Goal: Task Accomplishment & Management: Use online tool/utility

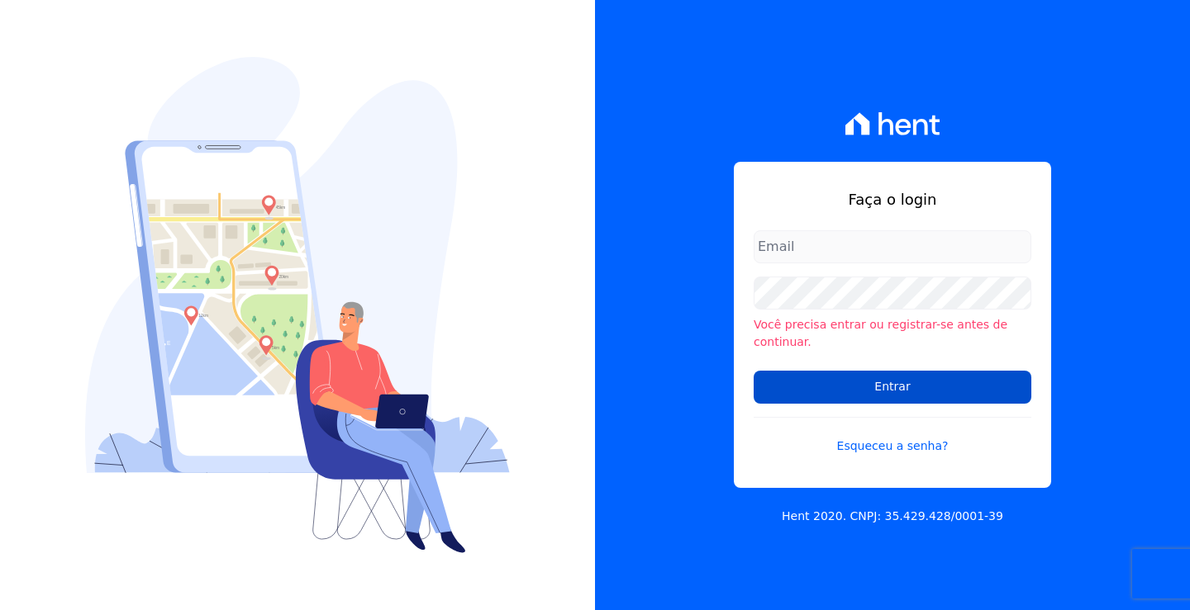
type input "[PERSON_NAME][EMAIL_ADDRESS][DOMAIN_NAME]"
click at [838, 379] on input "Entrar" at bounding box center [892, 387] width 278 height 33
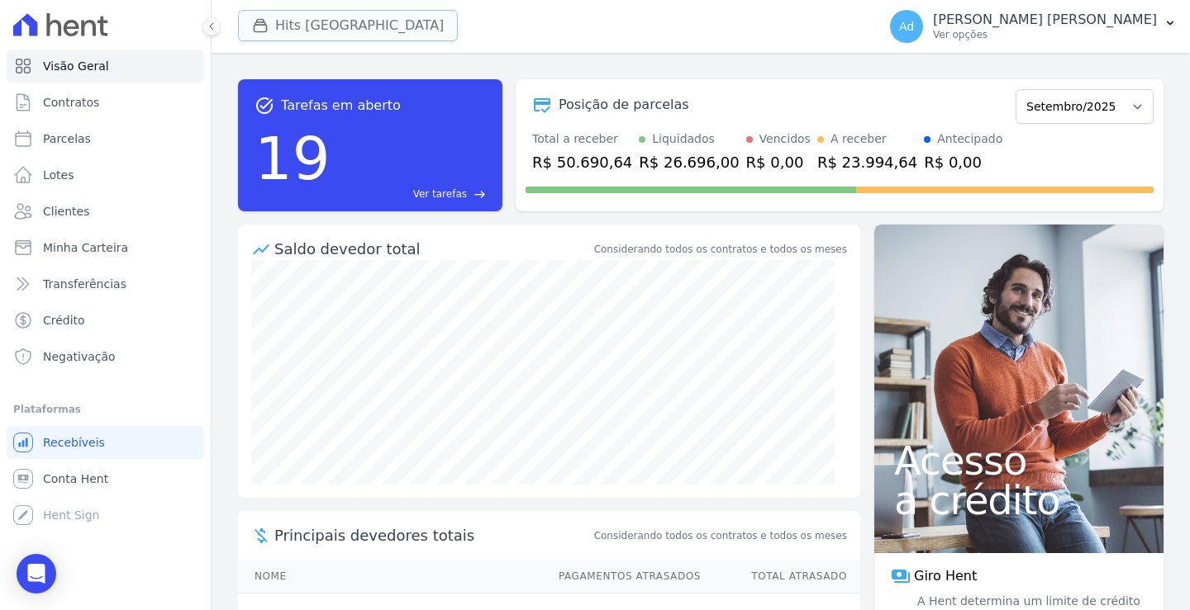
click at [359, 29] on button "Hits Vila Santa Catarina" at bounding box center [348, 25] width 220 height 31
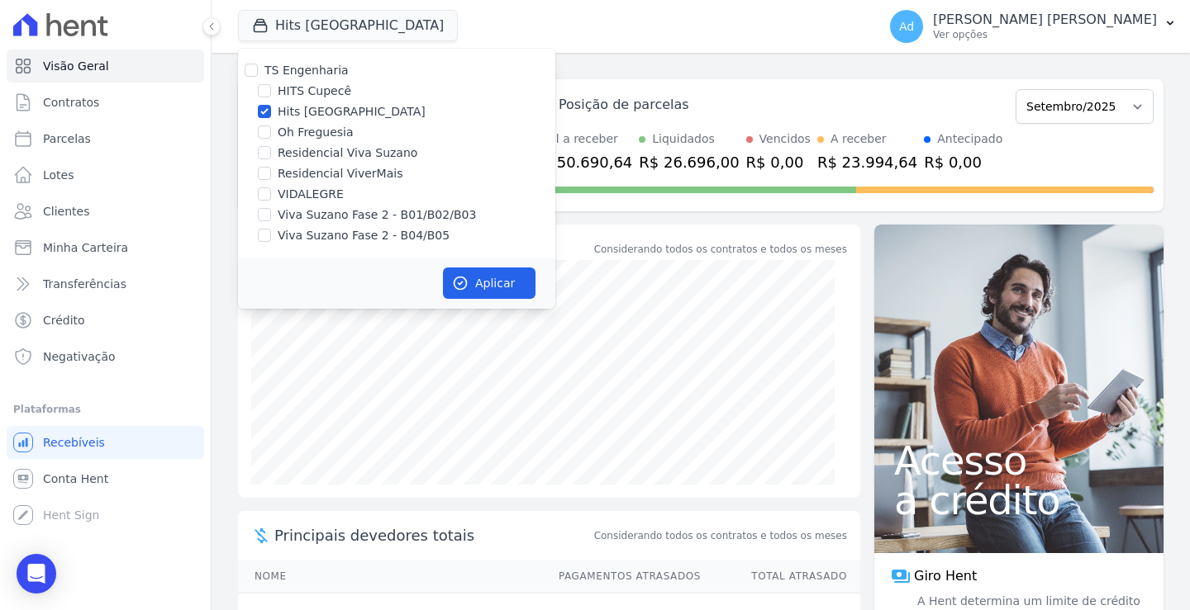
click at [355, 81] on div "TS Engenharia HITS Cupecê Hits Vila Santa Catarina Oh Freguesia Residencial Viv…" at bounding box center [396, 153] width 317 height 209
click at [339, 102] on div "TS Engenharia HITS Cupecê Hits Vila Santa Catarina Oh Freguesia Residencial Viv…" at bounding box center [396, 153] width 317 height 209
click at [310, 115] on label "Hits Vila Santa Catarina" at bounding box center [352, 111] width 148 height 17
click at [271, 115] on input "Hits Vila Santa Catarina" at bounding box center [264, 111] width 13 height 13
checkbox input "false"
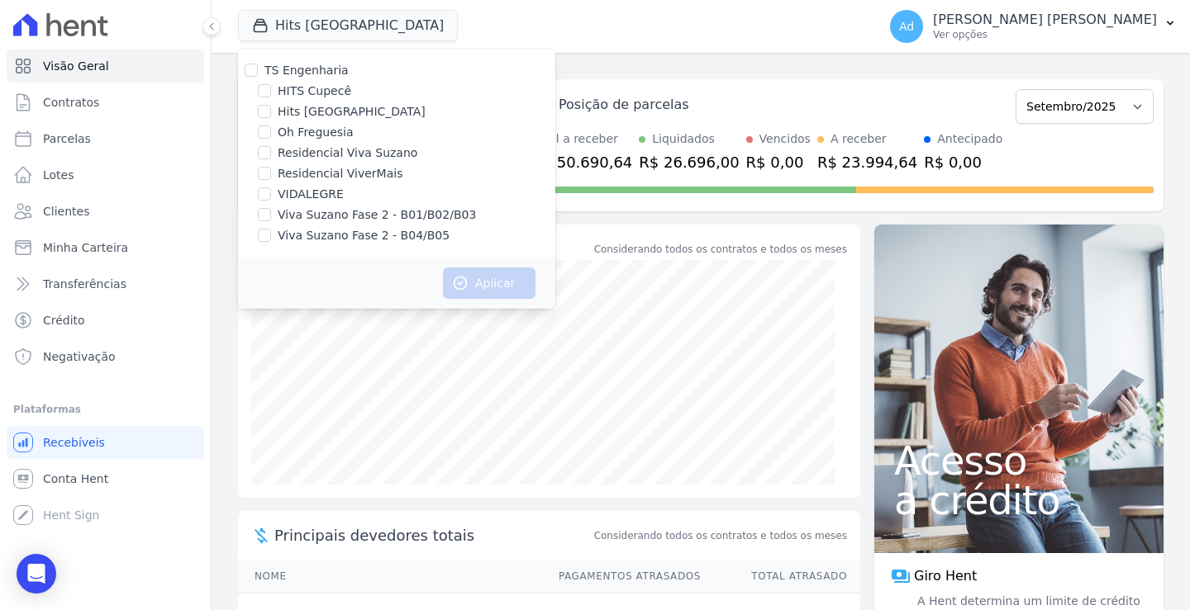
click at [287, 194] on label "VIDALEGRE" at bounding box center [311, 194] width 66 height 17
click at [271, 194] on input "VIDALEGRE" at bounding box center [264, 194] width 13 height 13
checkbox input "true"
click at [468, 279] on icon "button" at bounding box center [460, 283] width 17 height 17
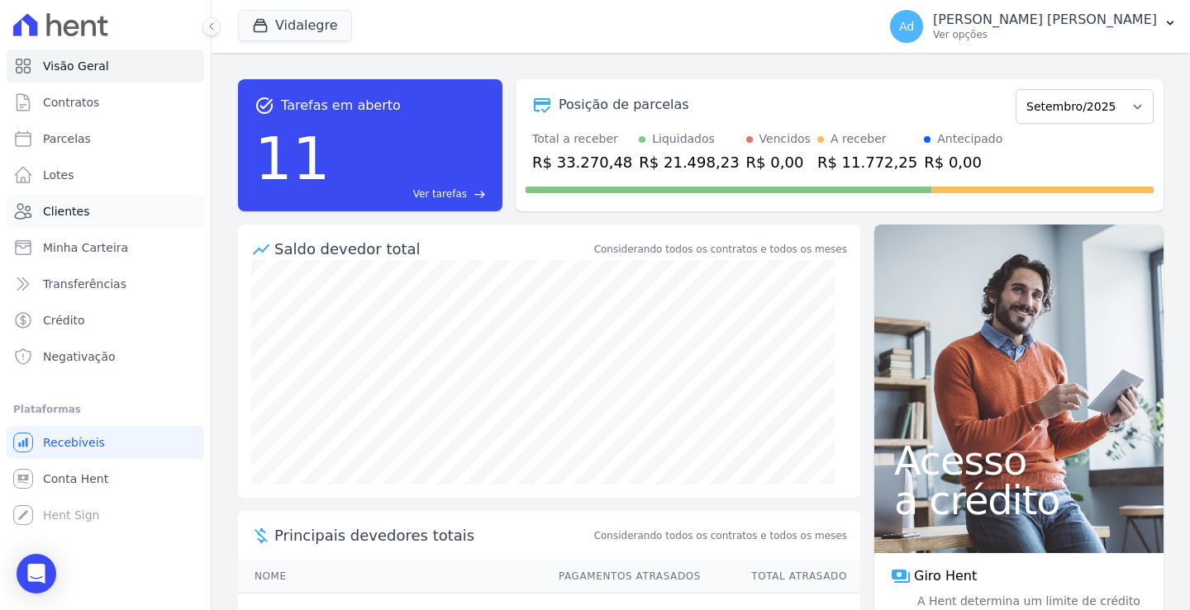
click at [102, 212] on link "Clientes" at bounding box center [105, 211] width 197 height 33
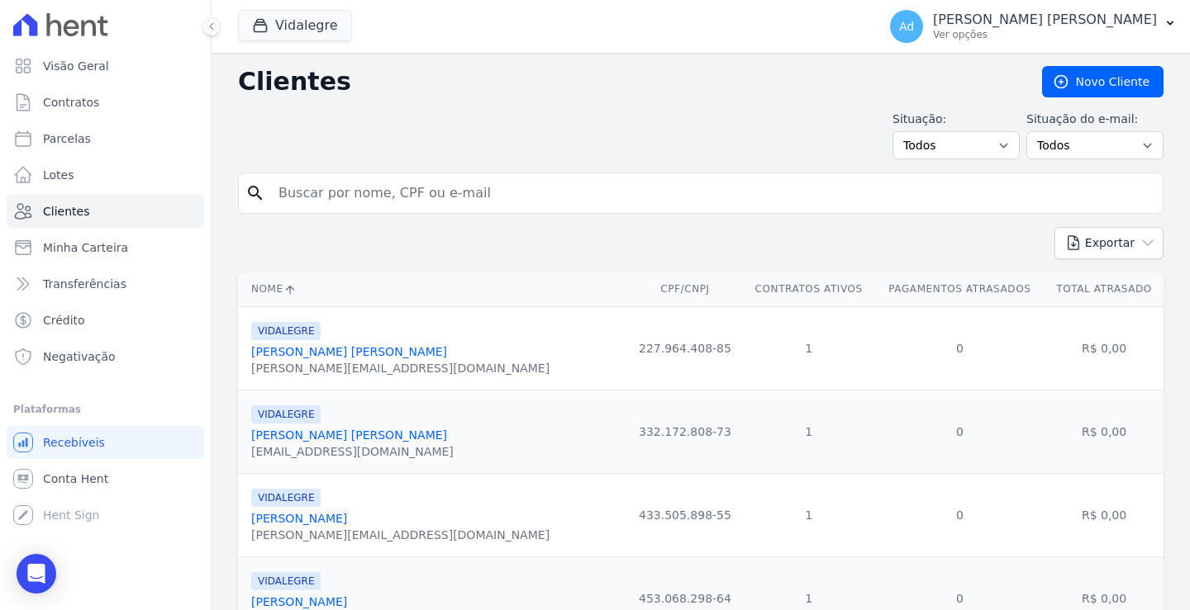
click at [390, 194] on input "search" at bounding box center [711, 193] width 887 height 33
type input "021"
click at [102, 144] on link "Parcelas" at bounding box center [105, 138] width 197 height 33
select select
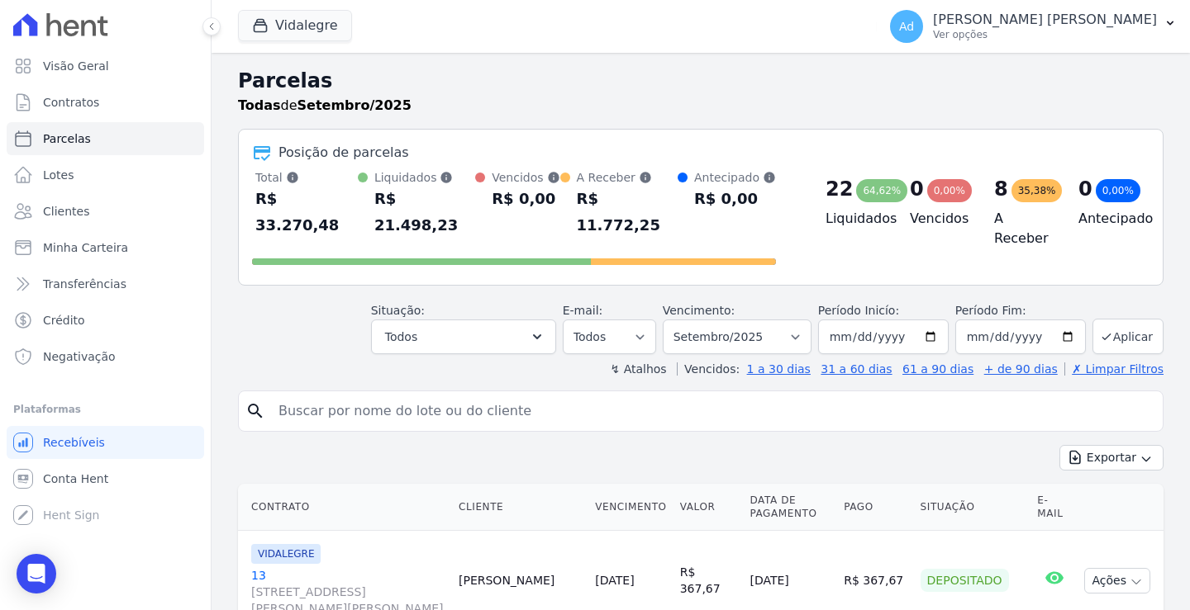
click at [340, 407] on input "search" at bounding box center [711, 411] width 887 height 33
type input "021"
select select
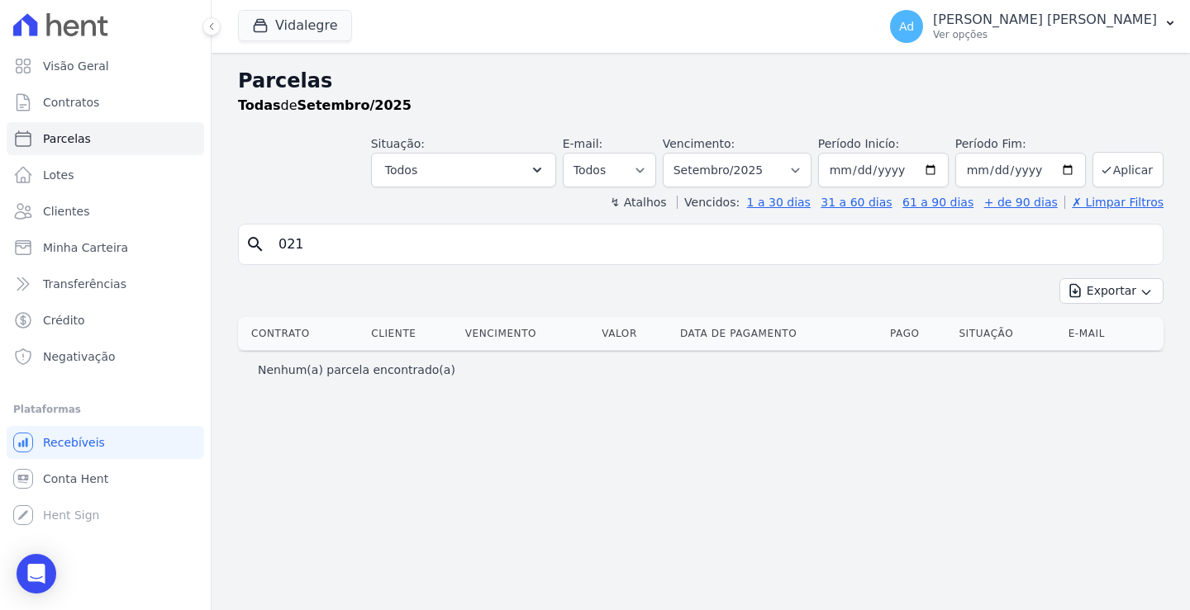
drag, startPoint x: 318, startPoint y: 237, endPoint x: 239, endPoint y: 232, distance: 79.5
click at [239, 232] on div "search 021" at bounding box center [700, 244] width 925 height 41
click at [92, 211] on link "Clientes" at bounding box center [105, 211] width 197 height 33
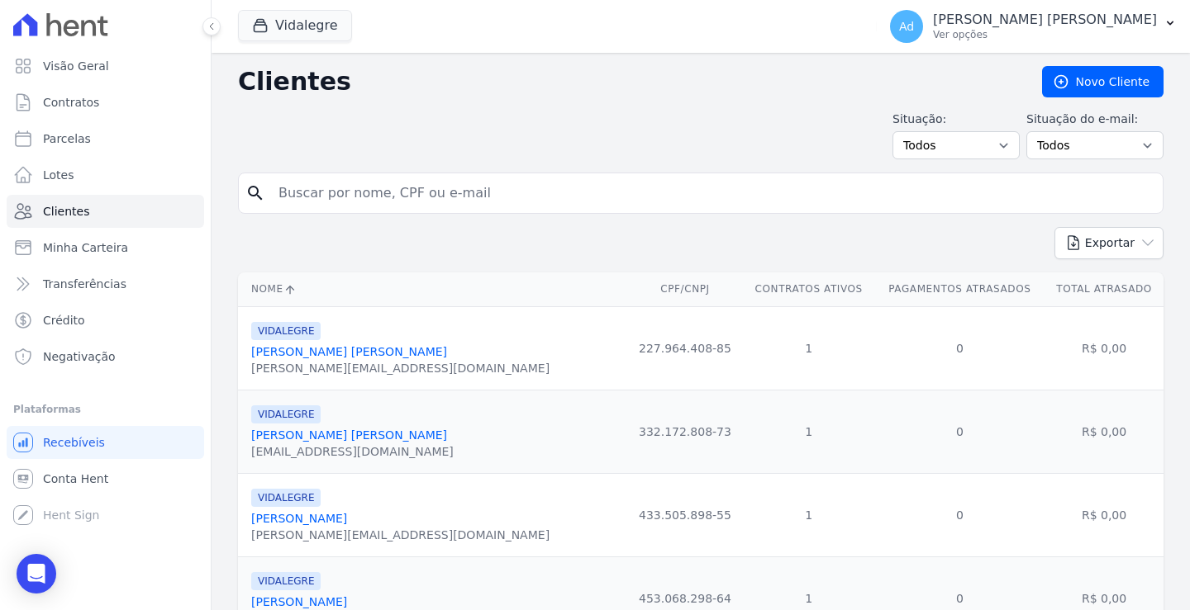
click at [421, 190] on input "search" at bounding box center [711, 193] width 887 height 33
type input "graziele"
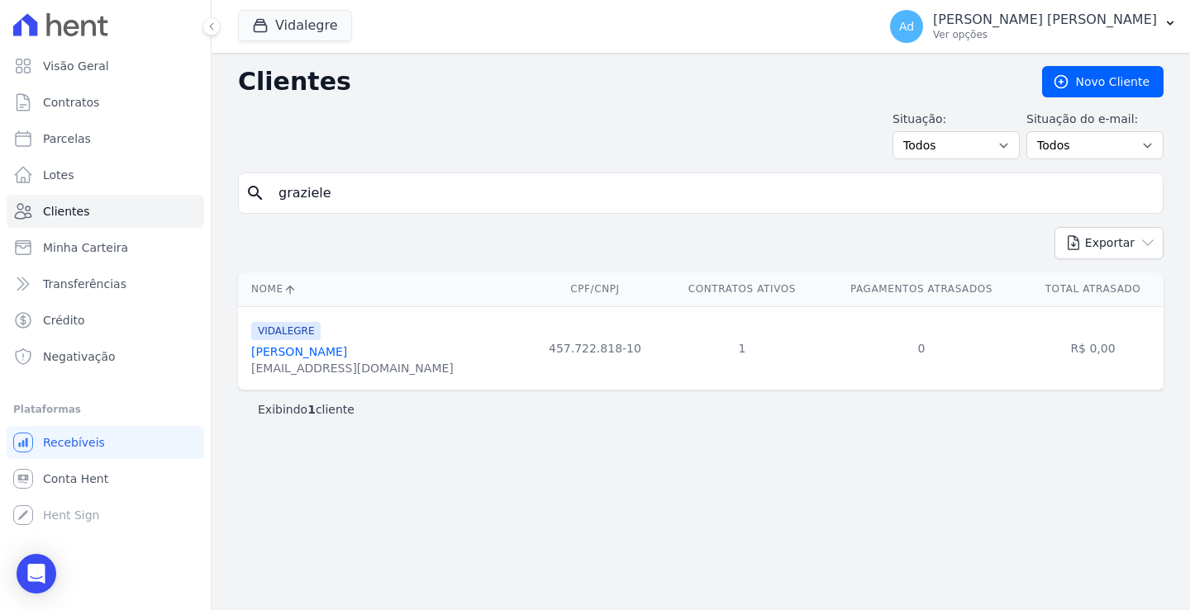
click at [347, 351] on link "Graziele Dos Santos Oliveira" at bounding box center [299, 351] width 96 height 13
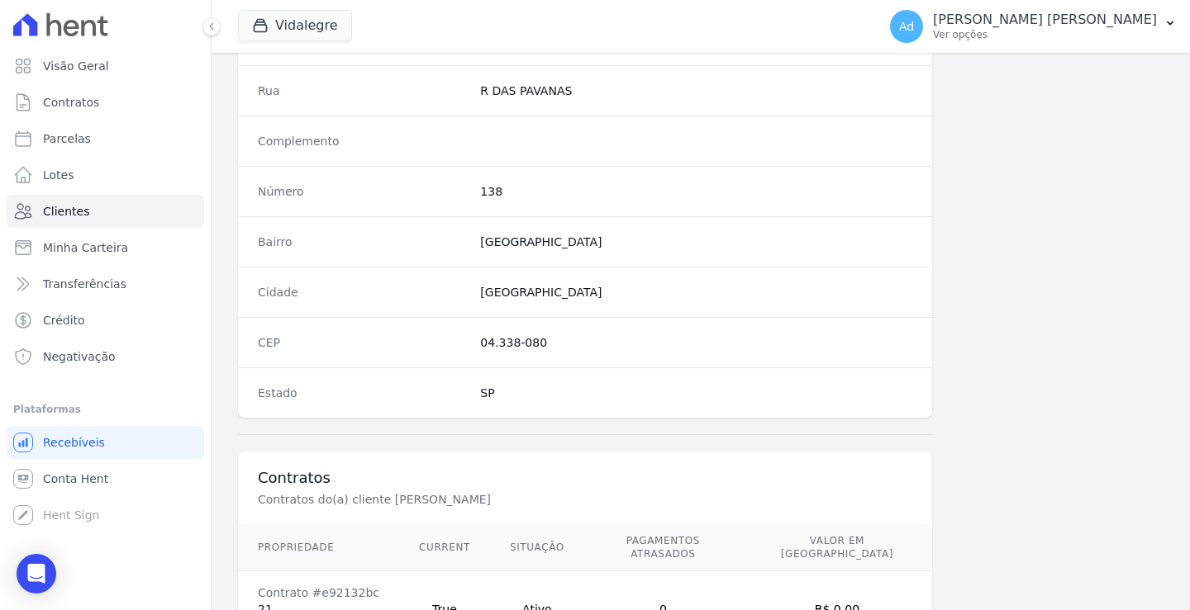
scroll to position [935, 0]
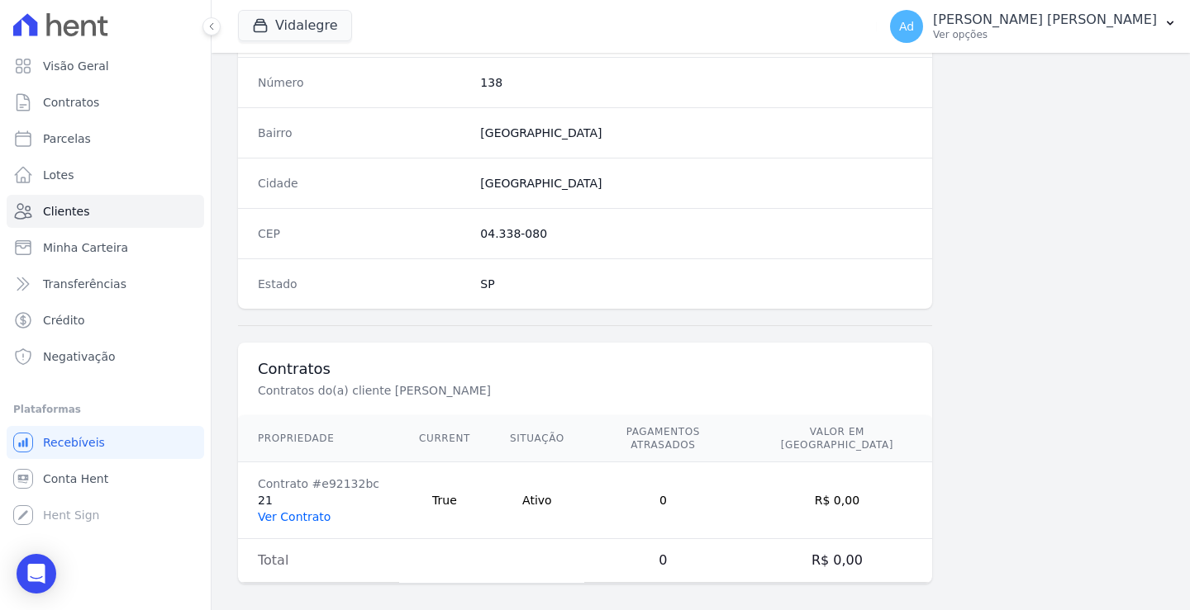
click at [300, 510] on link "Ver Contrato" at bounding box center [294, 516] width 73 height 13
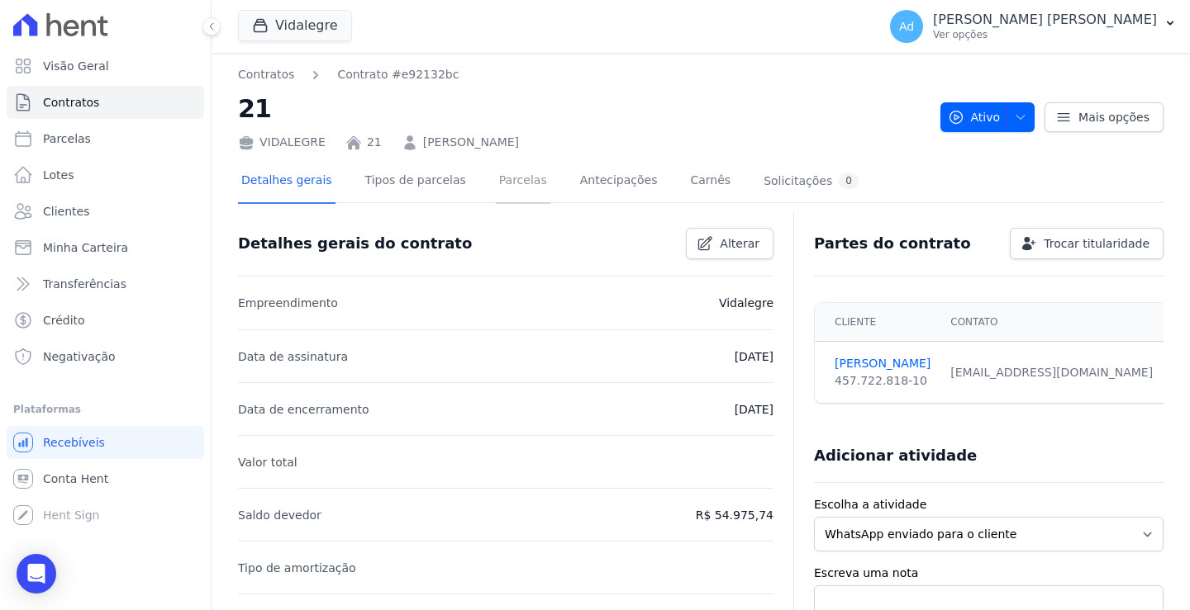
click at [510, 191] on link "Parcelas" at bounding box center [523, 182] width 55 height 44
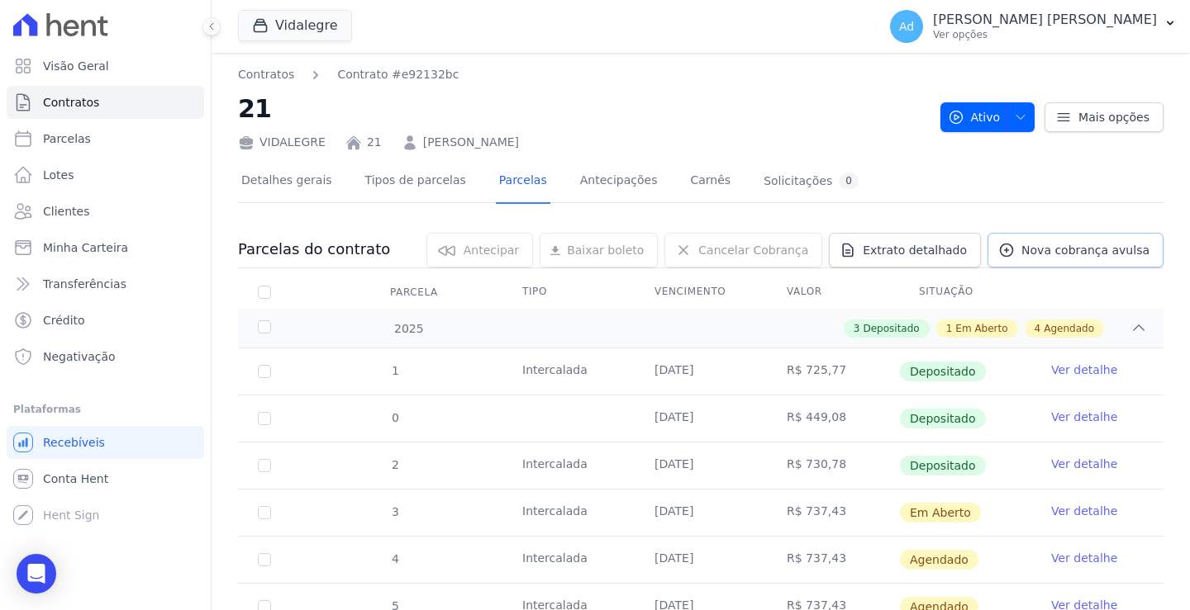
click at [1071, 260] on link "Nova cobrança avulsa" at bounding box center [1075, 250] width 176 height 35
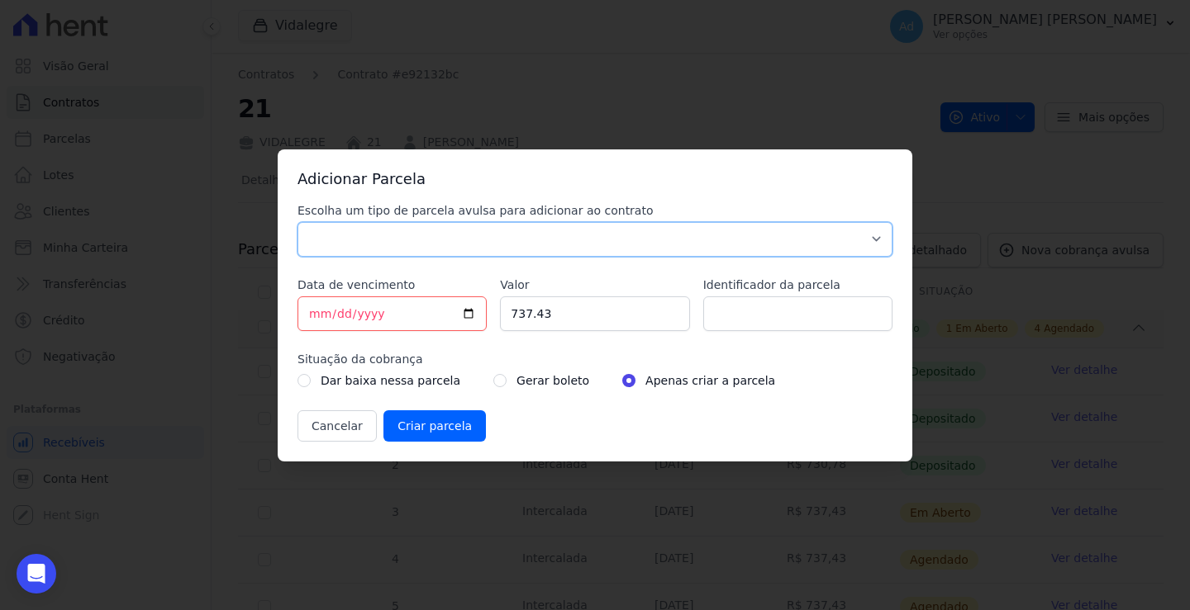
click at [524, 240] on select "Parcela Normal Sinal Caução Intercalada Chaves Pré Chaves Pós Chaves Taxas Quit…" at bounding box center [594, 239] width 595 height 35
select select "standard"
click at [297, 222] on select "Parcela Normal Sinal Caução Intercalada Chaves Pré Chaves Pós Chaves Taxas Quit…" at bounding box center [594, 239] width 595 height 35
click at [319, 315] on input "2025-09-25" at bounding box center [391, 314] width 189 height 35
click at [337, 317] on input "2025-09-25" at bounding box center [391, 314] width 189 height 35
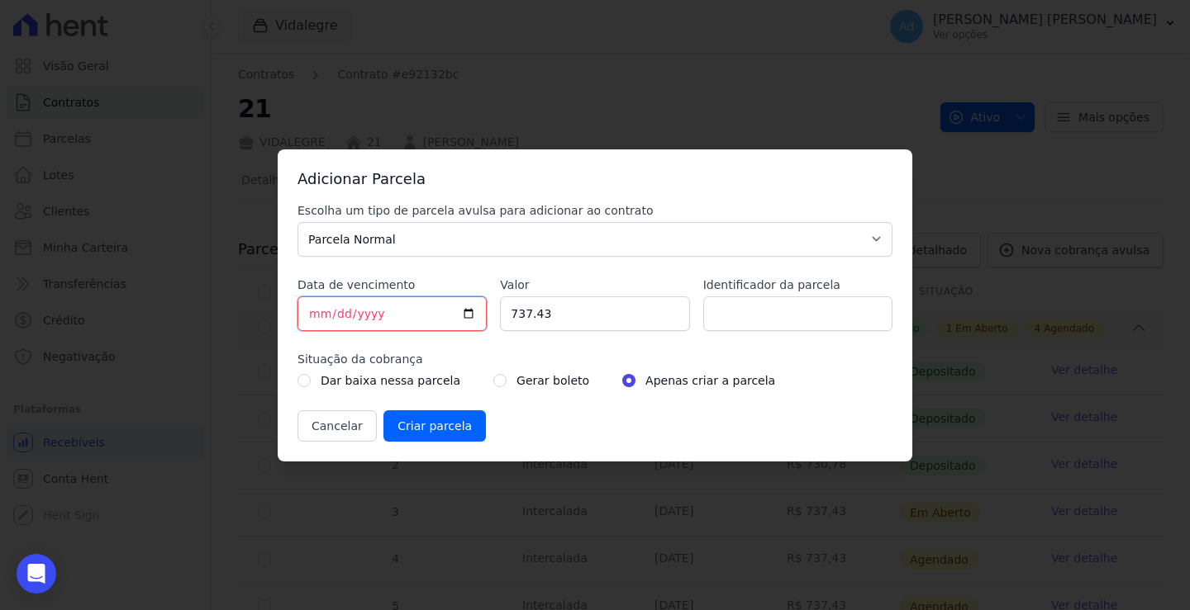
click at [313, 315] on input "2025-09-25" at bounding box center [391, 314] width 189 height 35
drag, startPoint x: 606, startPoint y: 315, endPoint x: 455, endPoint y: 311, distance: 151.2
click at [455, 311] on div "Escolha um tipo de parcela avulsa para adicionar ao contrato Parcela Normal Sin…" at bounding box center [594, 322] width 595 height 240
type input "920.70"
click at [776, 304] on input "Identificador da parcela" at bounding box center [797, 314] width 189 height 35
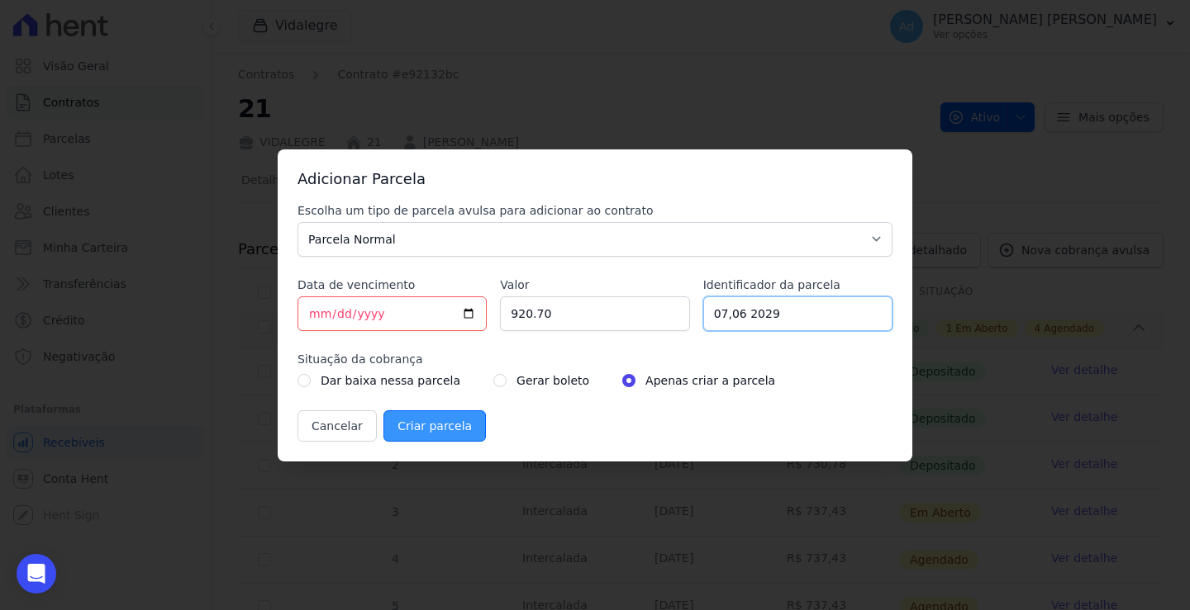
type input "07,06 2029"
click at [433, 431] on input "Criar parcela" at bounding box center [434, 426] width 102 height 31
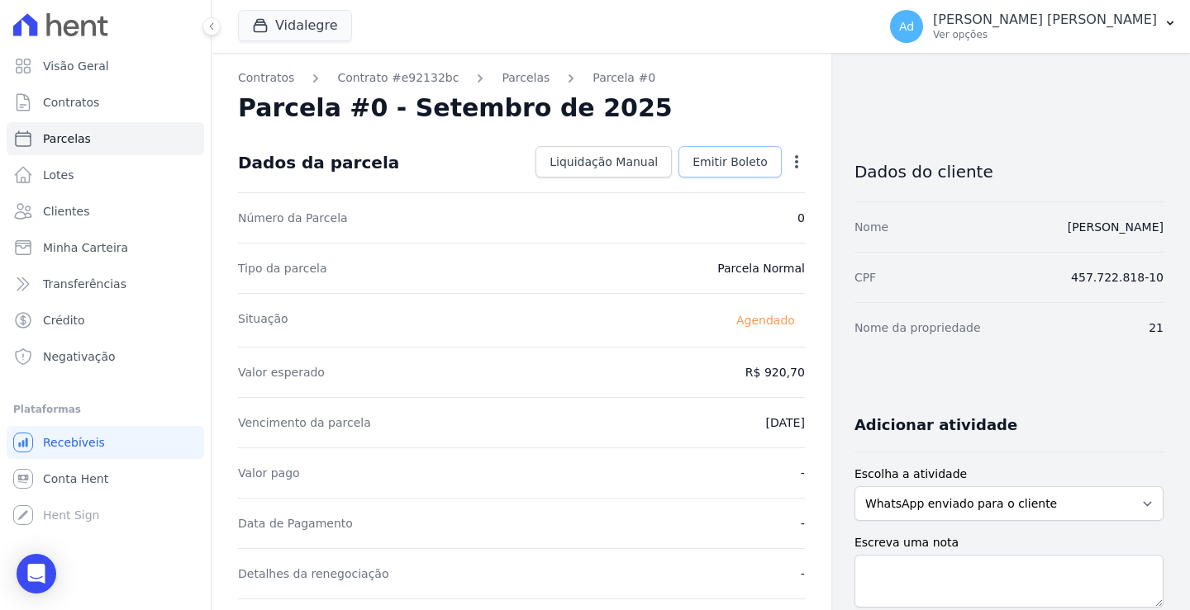
click at [736, 165] on span "Emitir Boleto" at bounding box center [729, 162] width 75 height 17
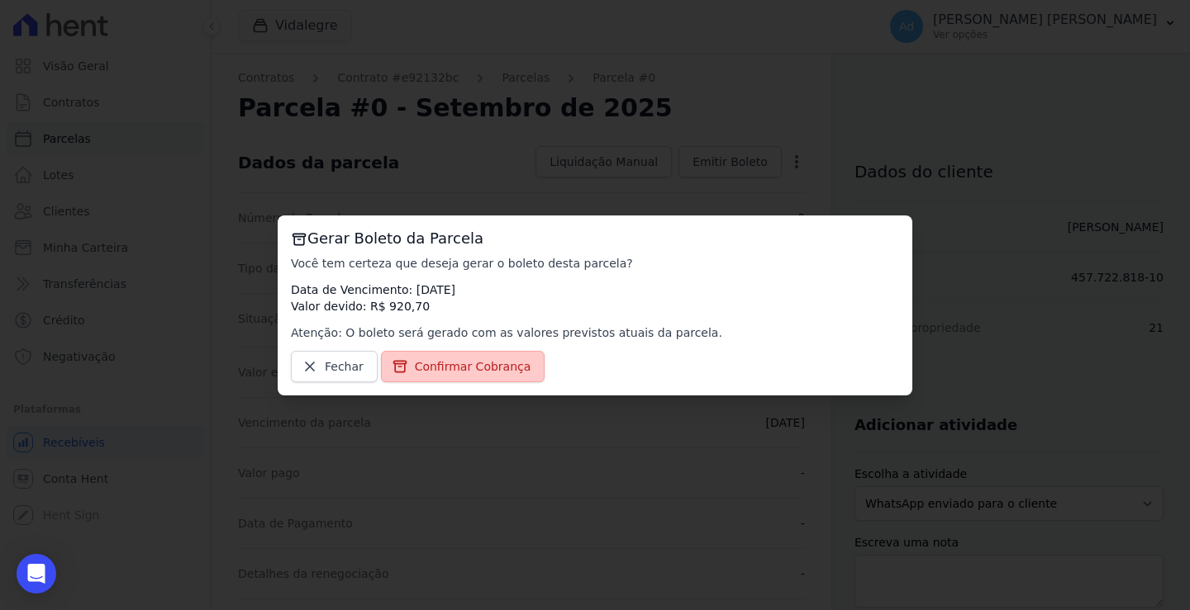
click at [460, 368] on span "Confirmar Cobrança" at bounding box center [473, 367] width 116 height 17
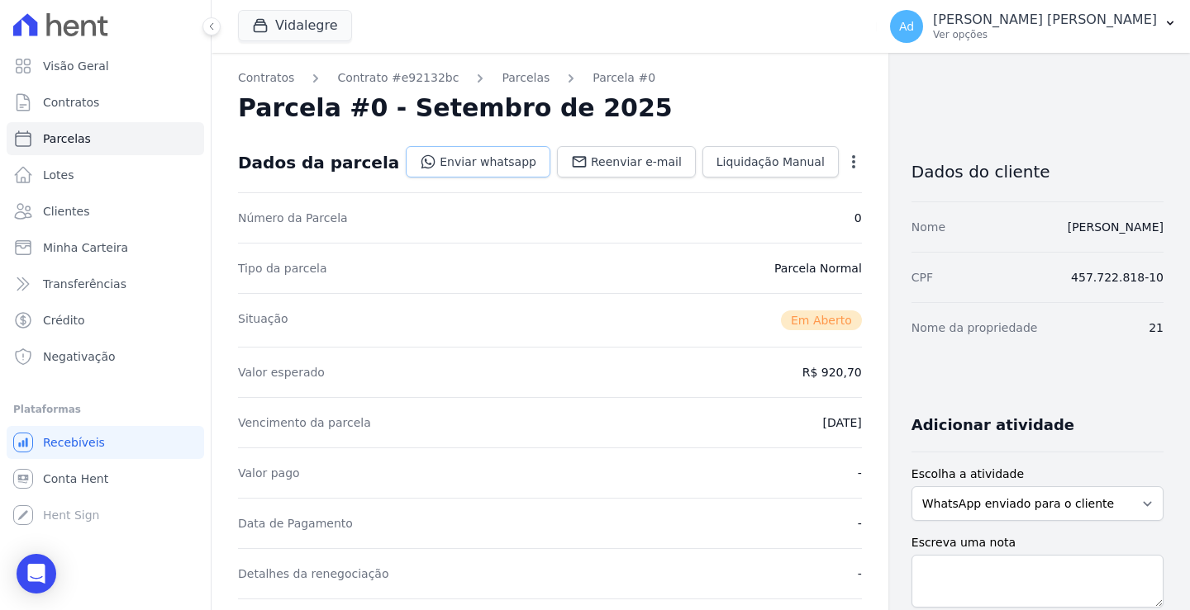
click at [453, 159] on link "Enviar whatsapp" at bounding box center [478, 161] width 145 height 31
